Goal: Information Seeking & Learning: Learn about a topic

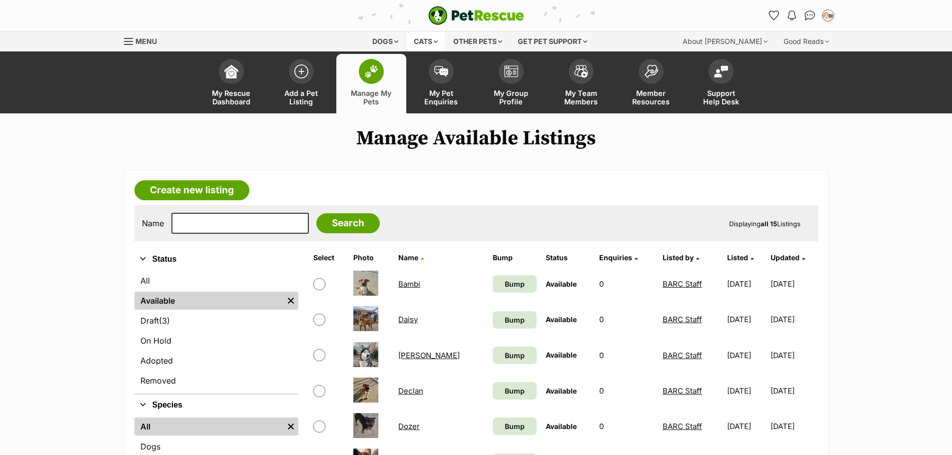
click at [424, 43] on div "Cats" at bounding box center [426, 41] width 38 height 20
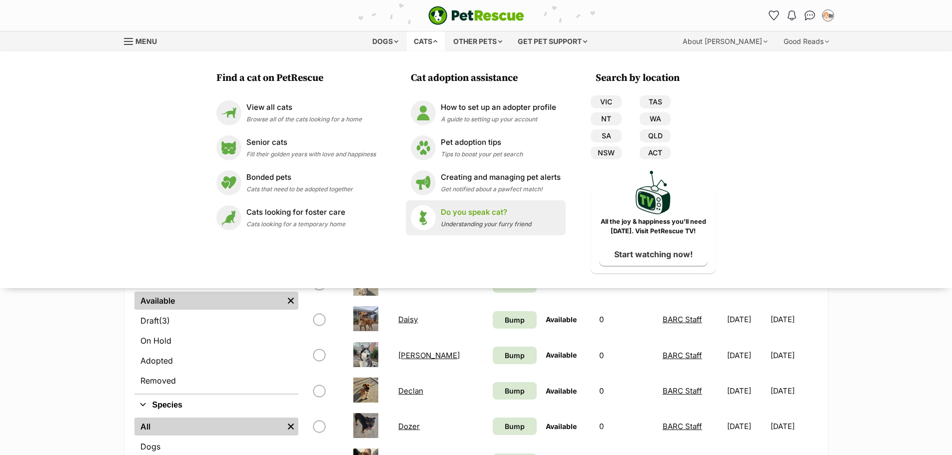
click at [472, 217] on p "Do you speak cat?" at bounding box center [486, 212] width 90 height 11
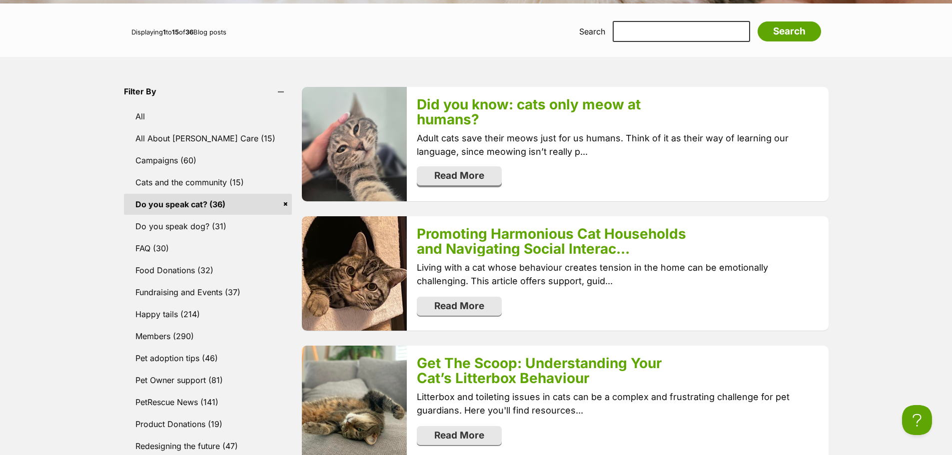
click at [487, 178] on link "Read More" at bounding box center [459, 175] width 85 height 19
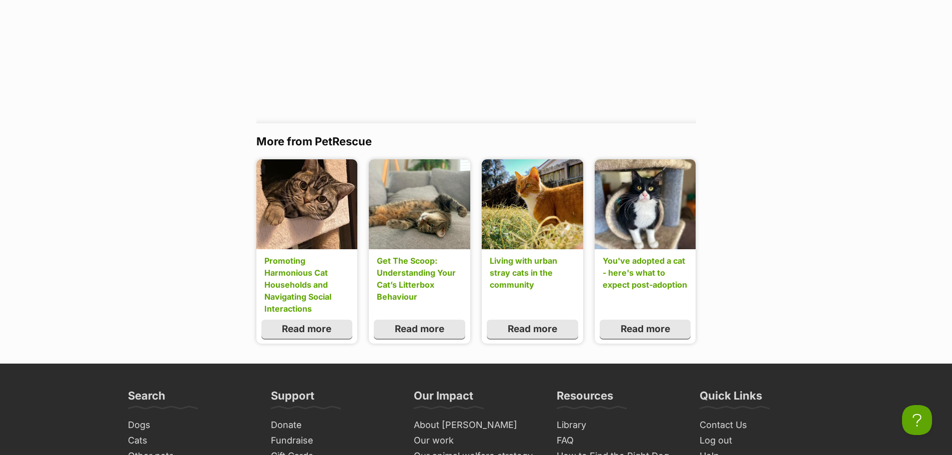
scroll to position [899, 0]
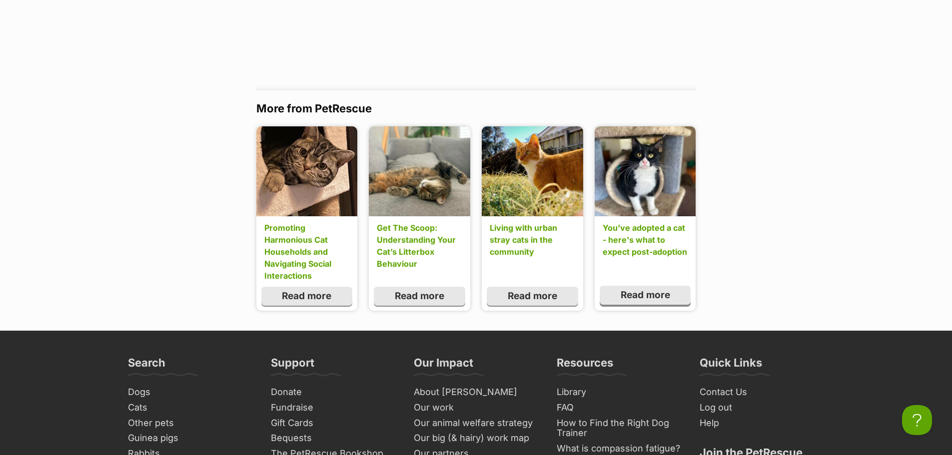
click at [657, 292] on link "Read more" at bounding box center [645, 295] width 91 height 19
